Goal: Navigation & Orientation: Find specific page/section

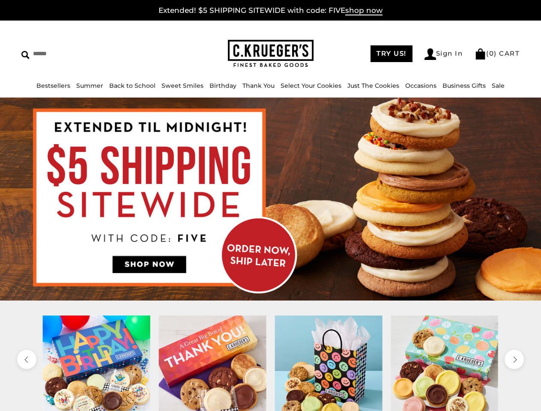
click at [418, 86] on link "Occasions" at bounding box center [420, 86] width 31 height 8
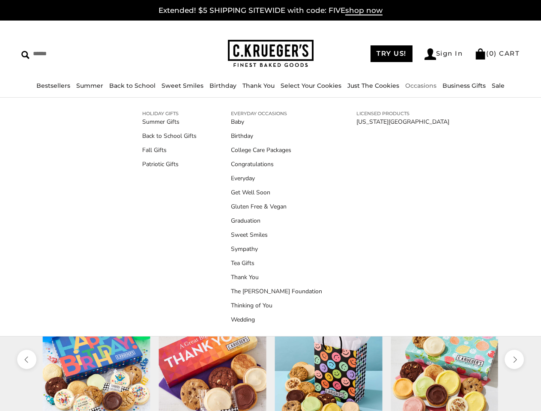
click at [271, 363] on div at bounding box center [329, 370] width 116 height 108
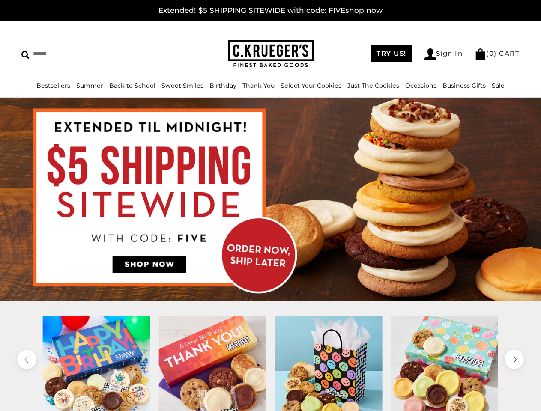
click at [271, 363] on div at bounding box center [329, 370] width 116 height 108
click at [27, 359] on icon "previous" at bounding box center [27, 360] width 8 height 8
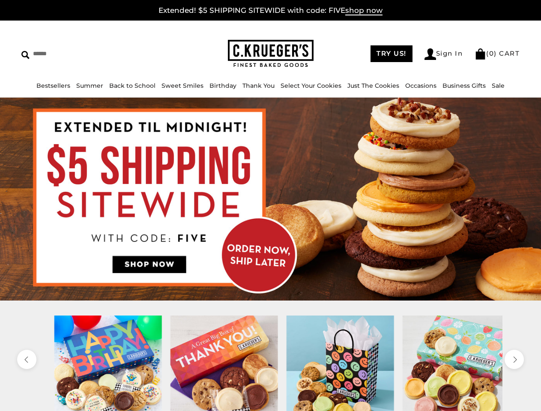
click at [514, 359] on icon "next" at bounding box center [514, 360] width 8 height 8
